Goal: Task Accomplishment & Management: Use online tool/utility

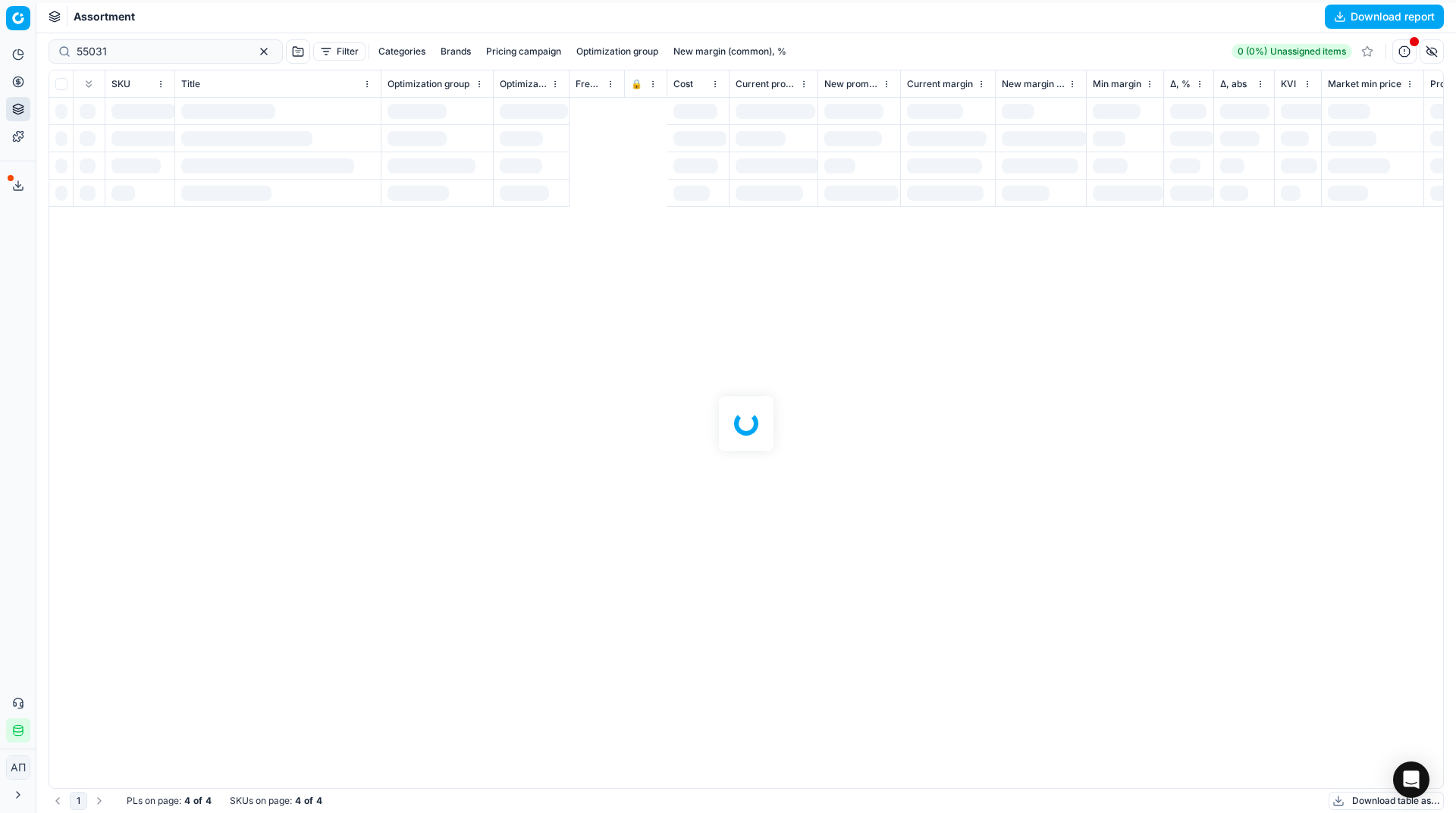
scroll to position [0, 741]
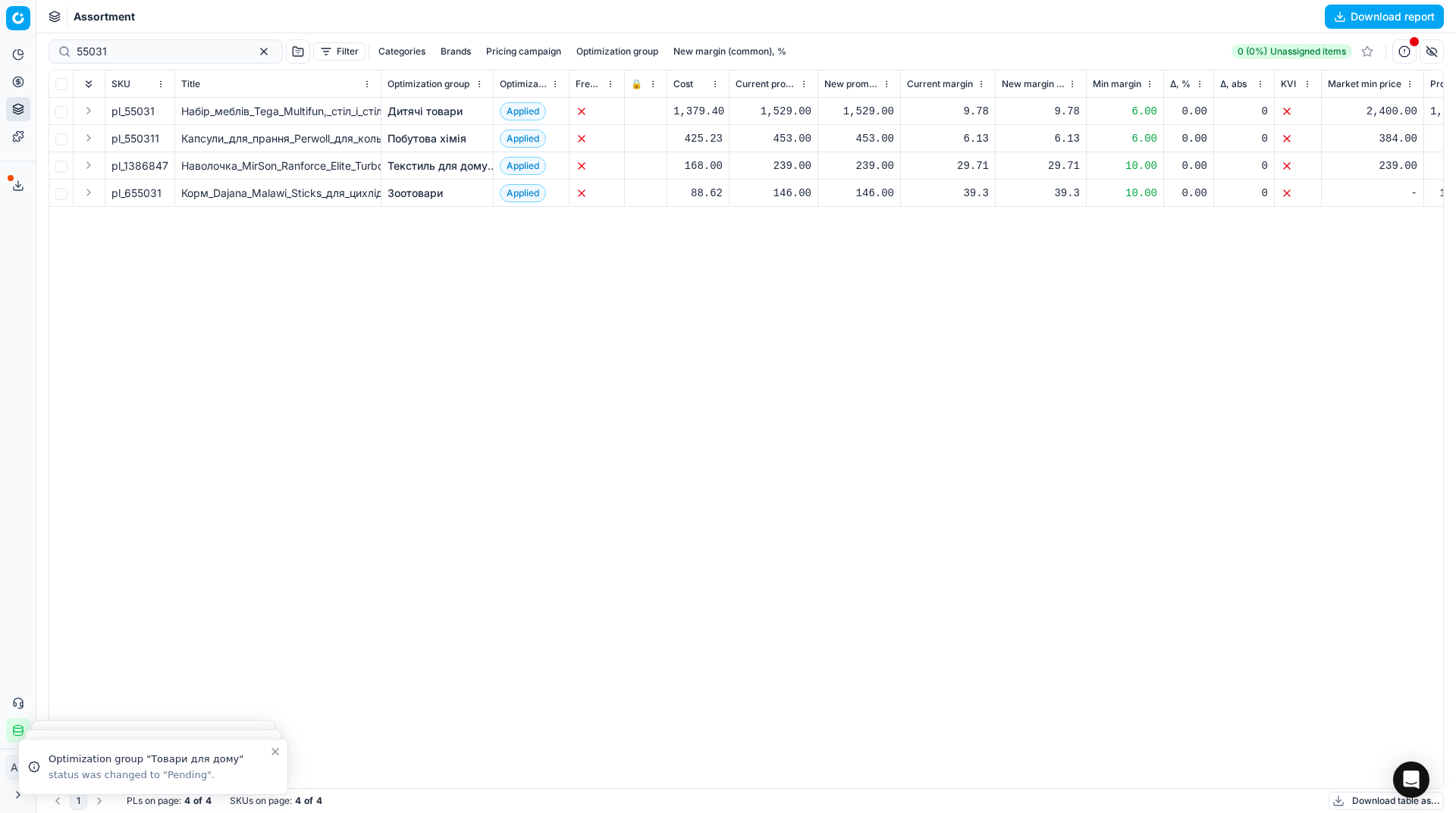
click at [380, 433] on div "pl_55031 Набір_меблів_Tega_Multifun,_стіл_і_стілець_(MF-001-134) Дитячі товари …" at bounding box center [747, 443] width 1394 height 690
click at [79, 137] on link "Pricing campaigns" at bounding box center [146, 133] width 177 height 21
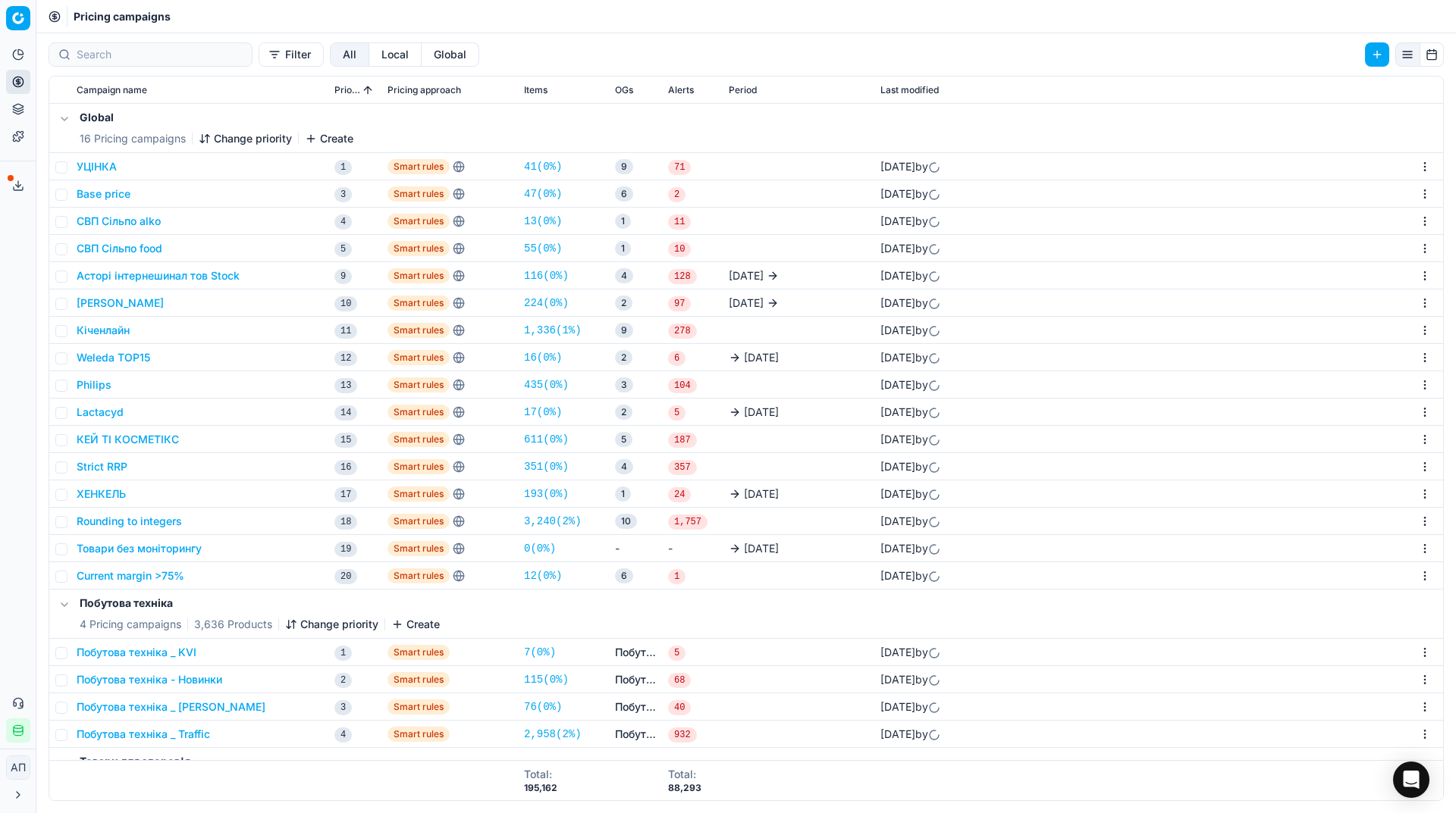
click at [14, 259] on div "Analytics Pricing Product portfolio Templates Export service 22 Contact support…" at bounding box center [18, 393] width 36 height 712
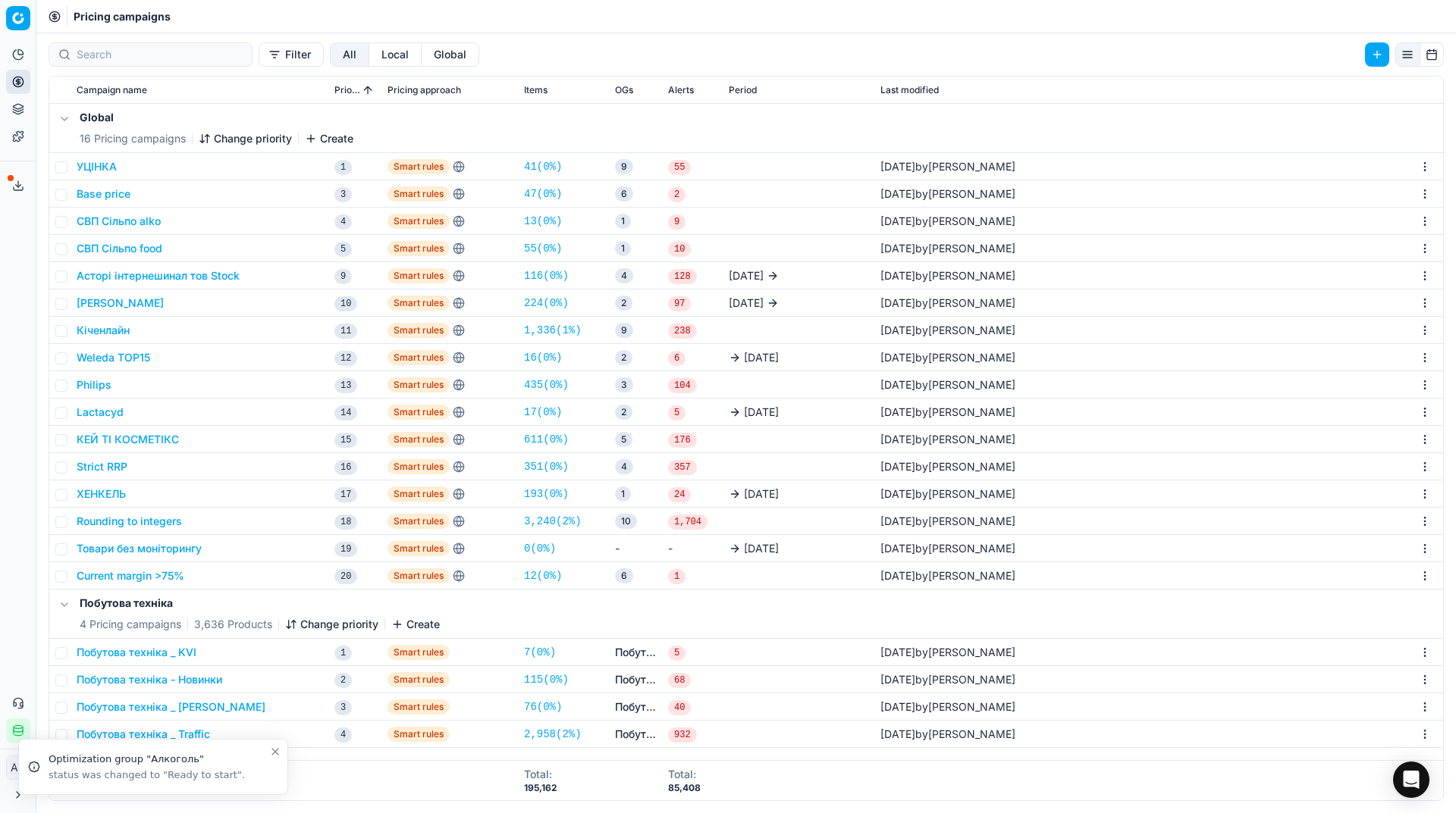
click at [545, 574] on link "12 ( 0% )" at bounding box center [543, 576] width 38 height 16
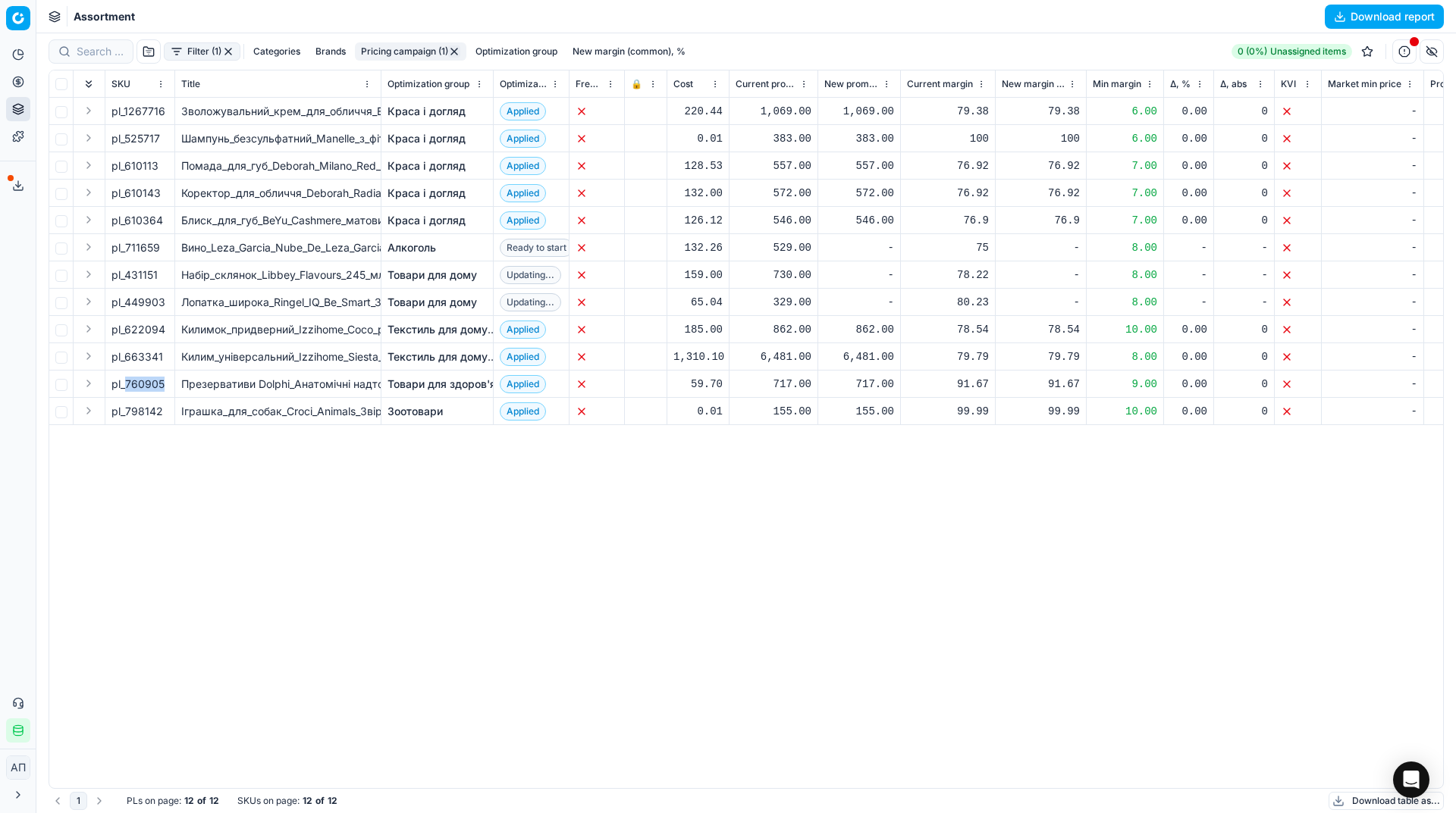
drag, startPoint x: 127, startPoint y: 384, endPoint x: 175, endPoint y: 389, distance: 48.3
copy div "760905"
click at [276, 479] on div "pl_1267716 Зволожувальний_крем_для_обличчя_EcoBe_Ceramide_Cream_з_керамідами_50…" at bounding box center [747, 443] width 1394 height 690
click at [301, 571] on div "pl_1267716 Зволожувальний_крем_для_обличчя_EcoBe_Ceramide_Cream_з_керамідами_50…" at bounding box center [747, 443] width 1394 height 690
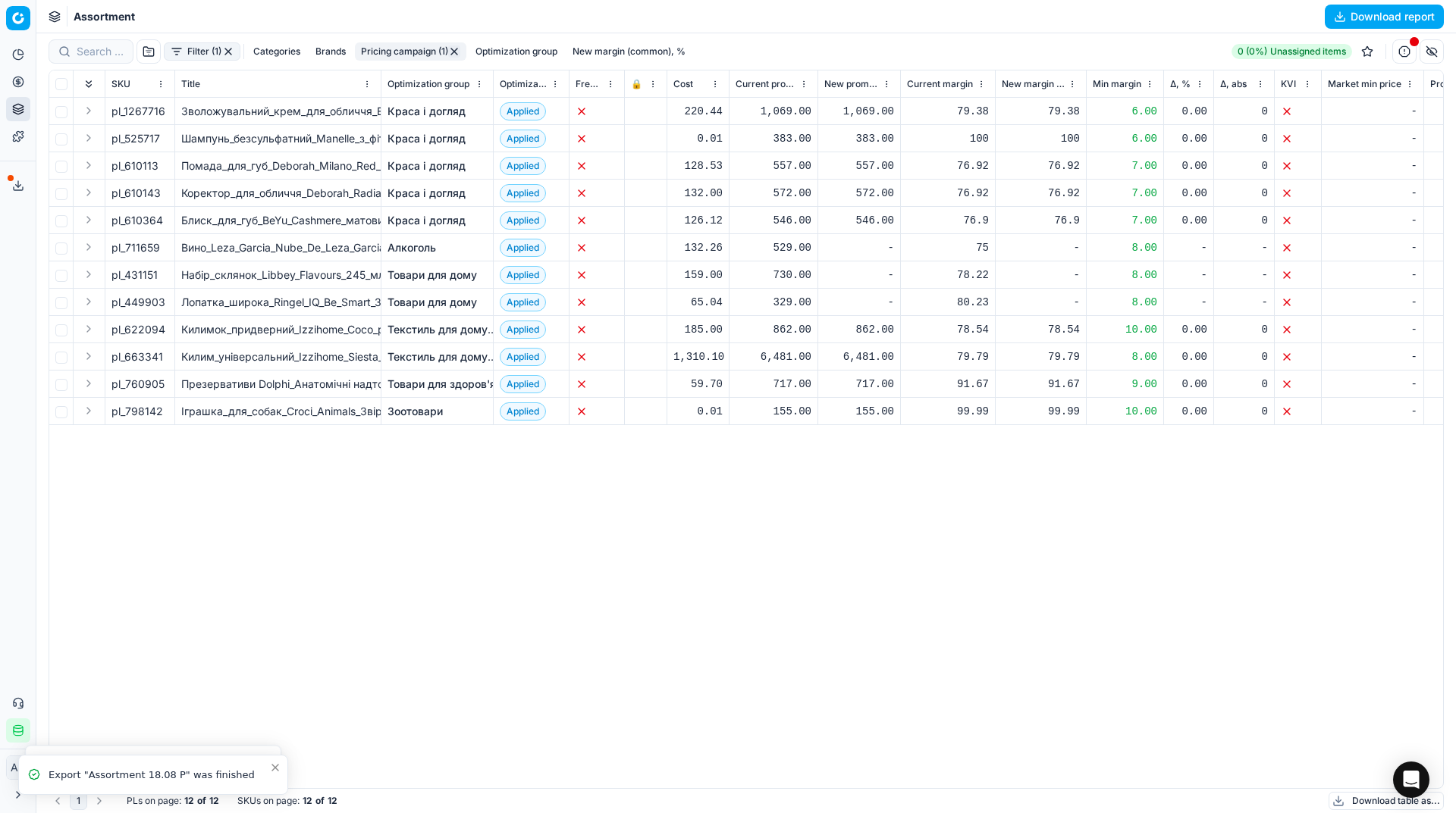
click at [230, 47] on button "button" at bounding box center [228, 52] width 12 height 12
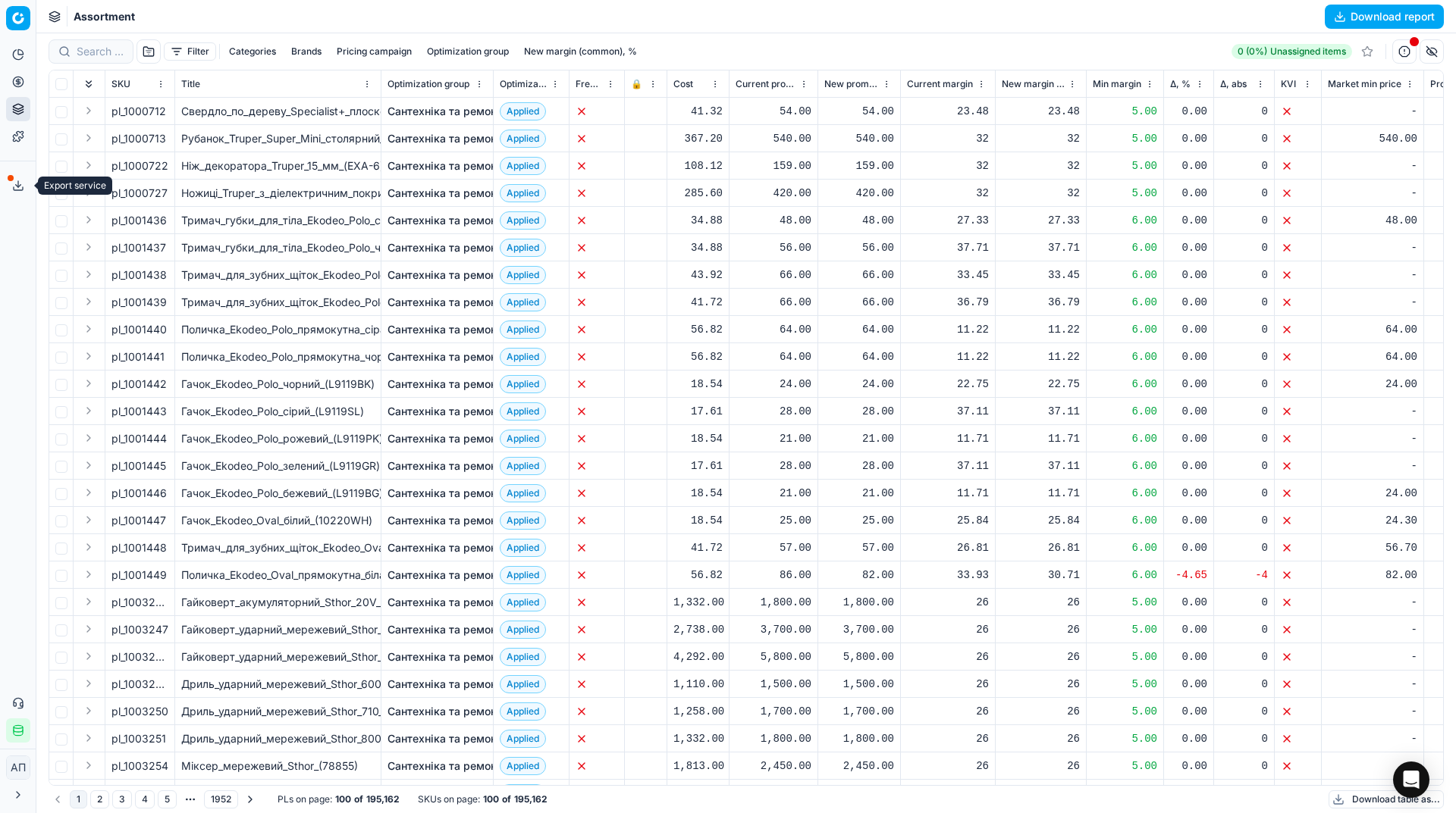
click at [19, 187] on icon at bounding box center [19, 186] width 12 height 12
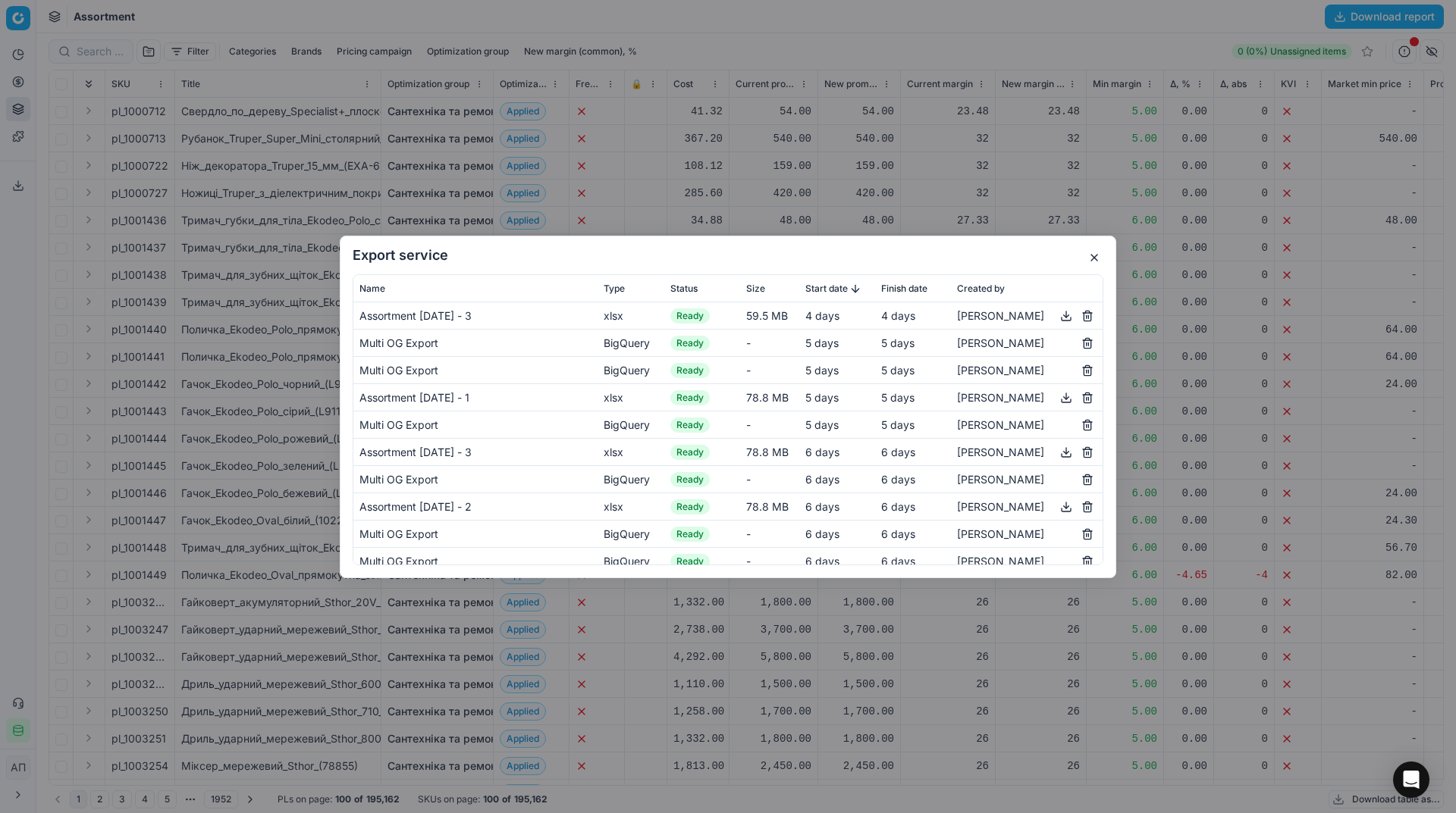
click at [1059, 317] on button "button" at bounding box center [1066, 315] width 18 height 18
